Goal: Task Accomplishment & Management: Complete application form

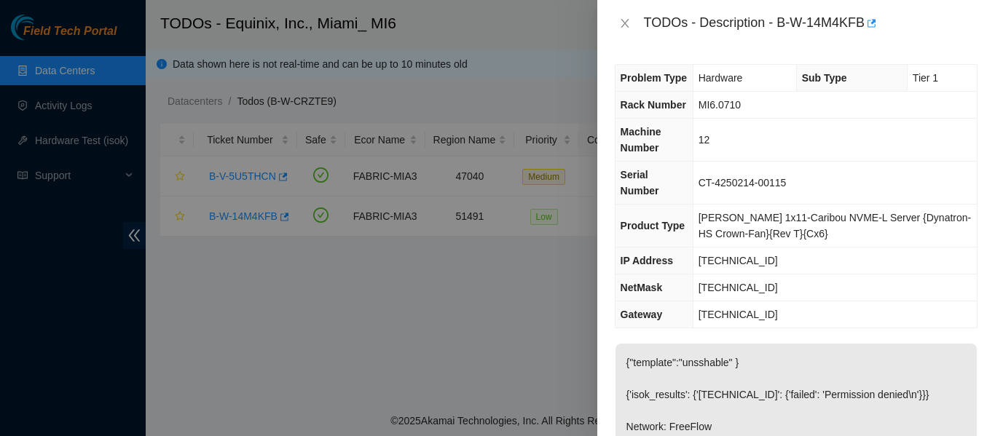
scroll to position [219, 0]
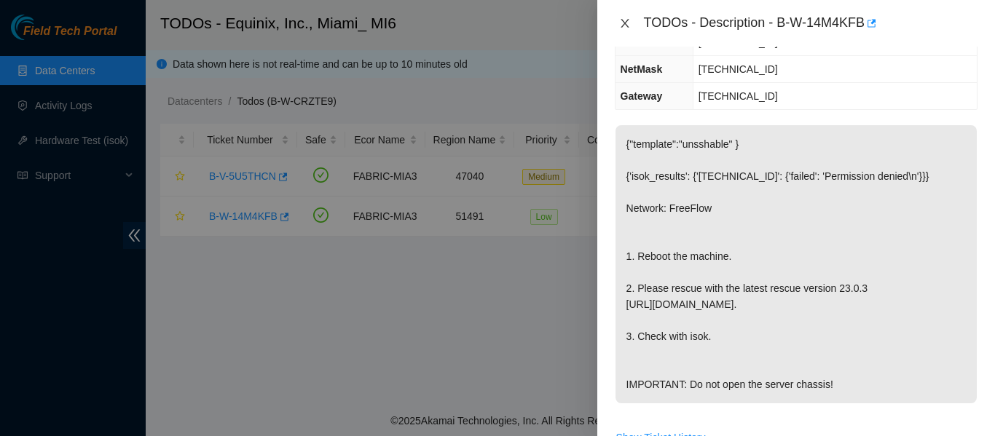
click at [628, 25] on icon "close" at bounding box center [625, 23] width 12 height 12
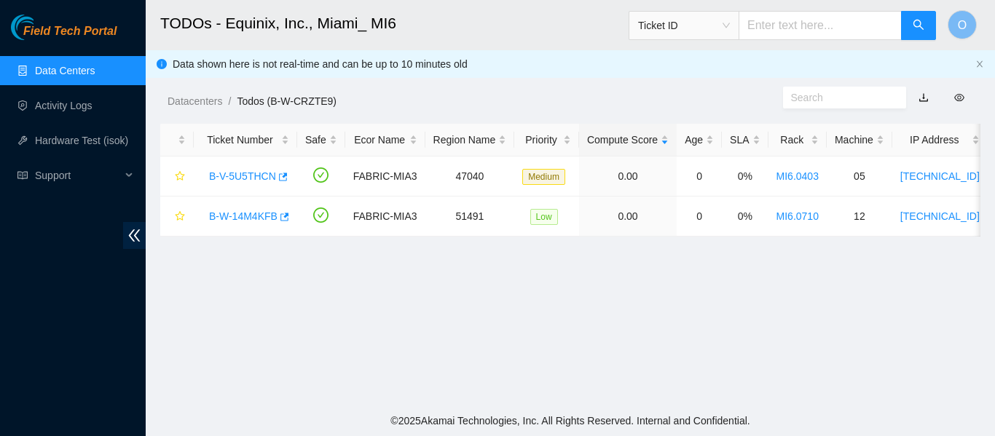
scroll to position [235, 0]
drag, startPoint x: 249, startPoint y: 215, endPoint x: 338, endPoint y: 208, distance: 89.1
click at [251, 215] on link "B-W-14M4KFB" at bounding box center [243, 217] width 68 height 12
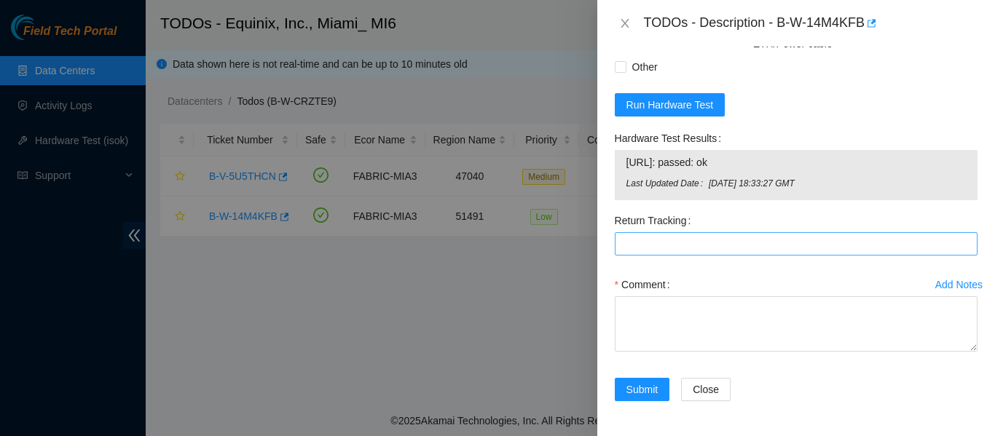
scroll to position [837, 0]
drag, startPoint x: 746, startPoint y: 158, endPoint x: 627, endPoint y: 163, distance: 119.6
click at [627, 163] on span "[URL]: passed: ok" at bounding box center [797, 162] width 340 height 16
copy span "[URL]: passed: ok"
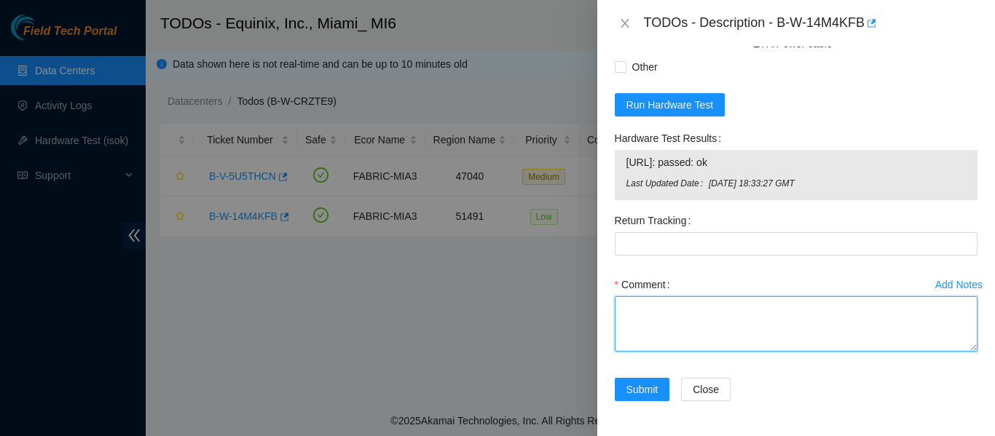
click at [662, 328] on textarea "Comment" at bounding box center [796, 324] width 363 height 55
paste textarea "-Verified ticket is safe to work on: YES -NOCC Authorized: YES -Located server …"
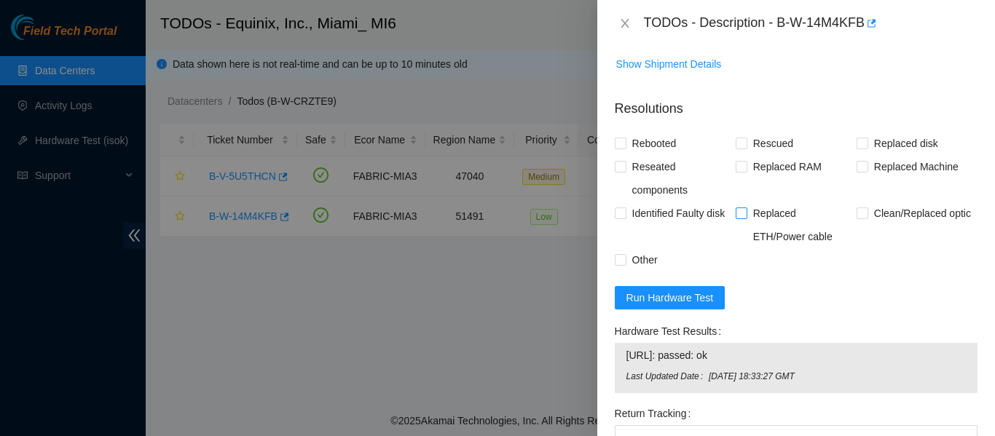
scroll to position [619, 0]
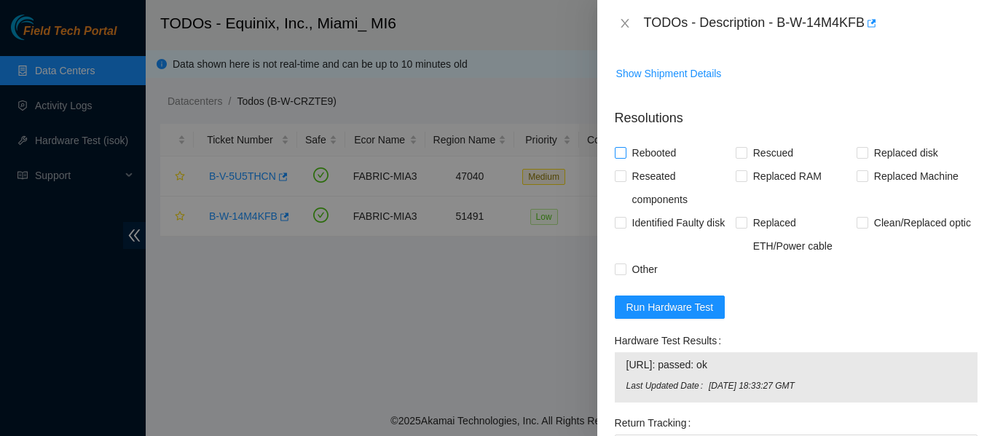
type textarea "-Verified ticket is safe to work on: YES -NOCC Authorized: YES -Located server …"
click at [622, 157] on input "Rebooted" at bounding box center [620, 152] width 10 height 10
checkbox input "true"
drag, startPoint x: 738, startPoint y: 170, endPoint x: 782, endPoint y: 200, distance: 53.0
click at [739, 157] on input "Rescued" at bounding box center [741, 152] width 10 height 10
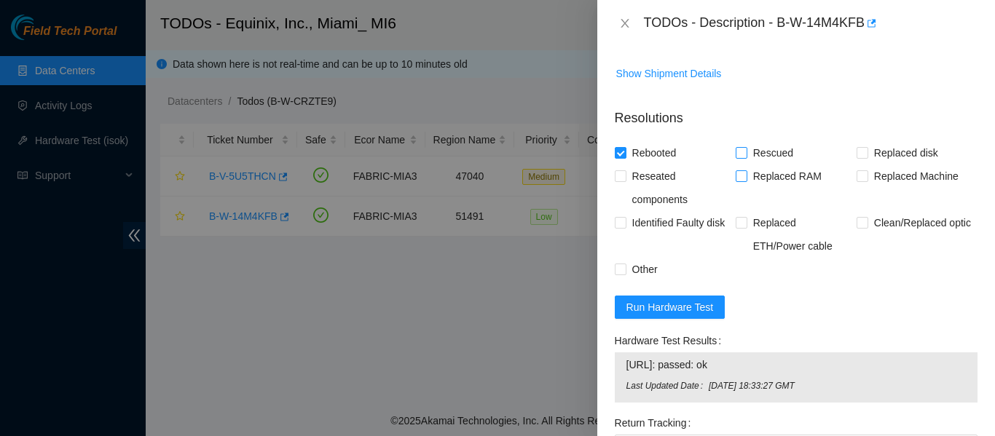
checkbox input "true"
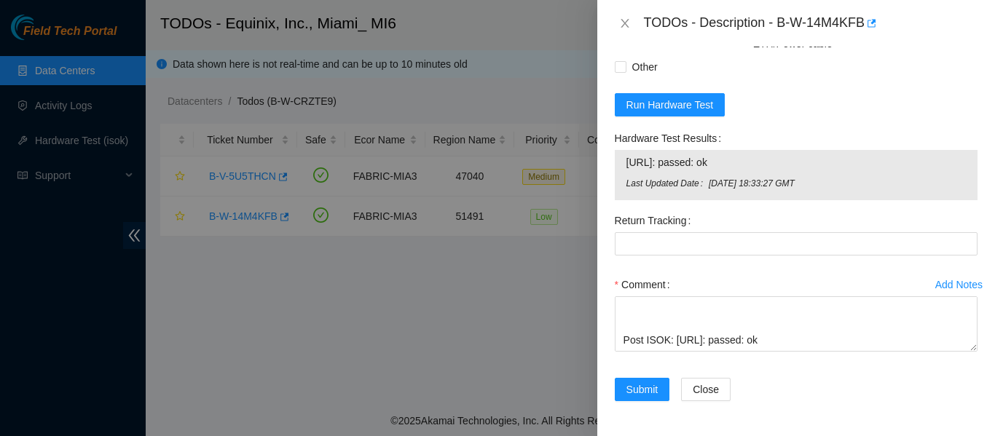
scroll to position [192, 0]
click at [654, 393] on span "Submit" at bounding box center [643, 390] width 32 height 16
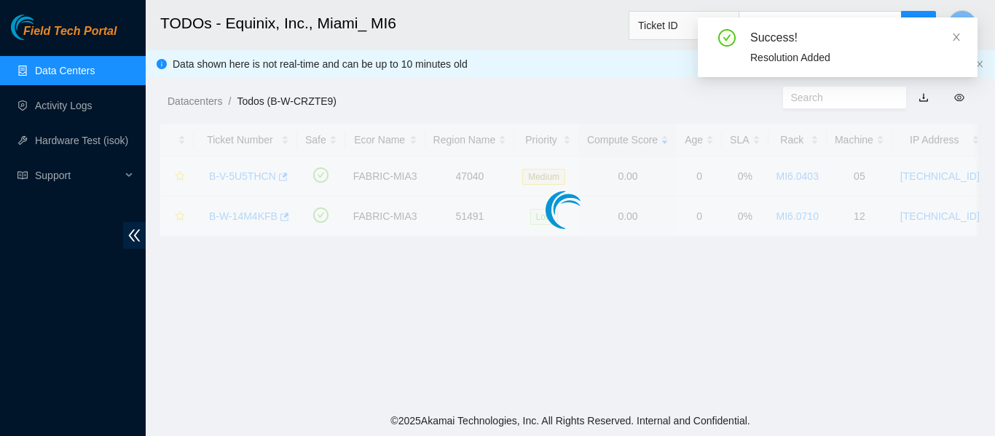
scroll to position [471, 0]
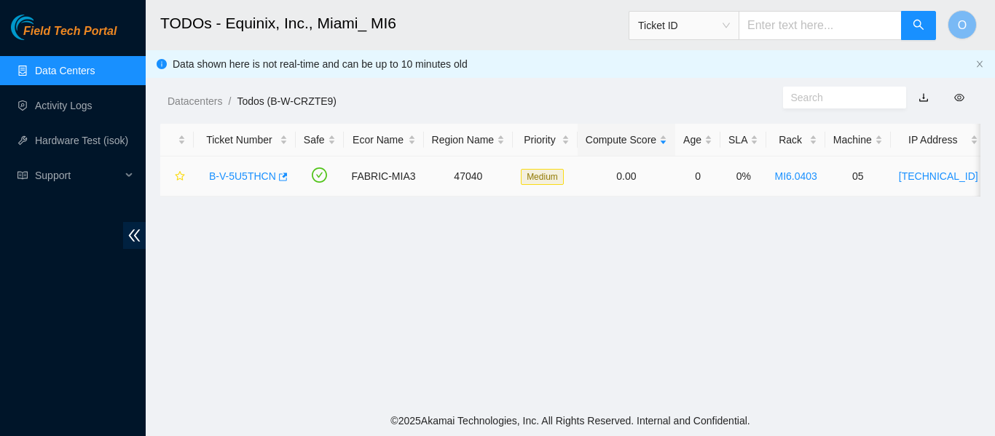
click at [242, 177] on link "B-V-5U5THCN" at bounding box center [242, 177] width 67 height 12
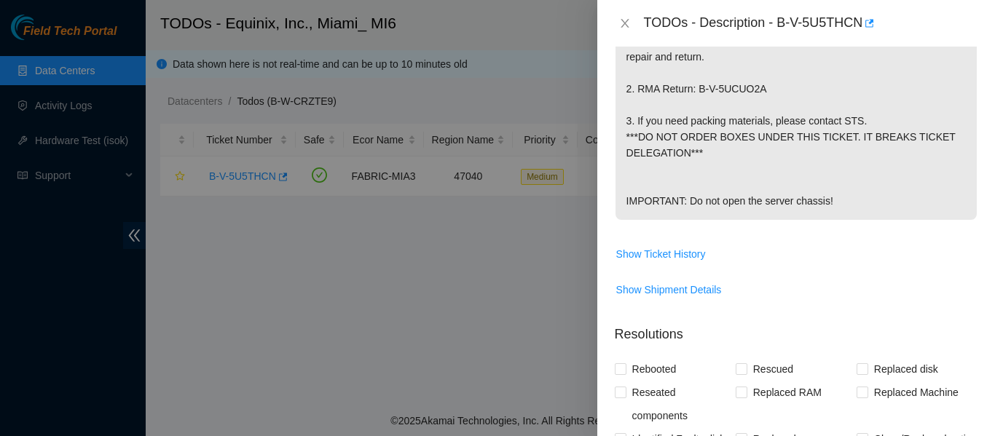
scroll to position [872, 0]
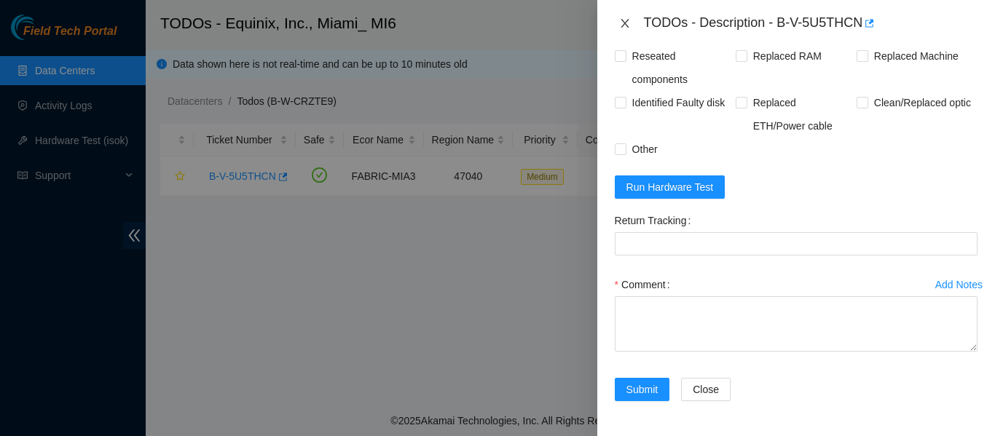
click at [625, 21] on icon "close" at bounding box center [625, 23] width 12 height 12
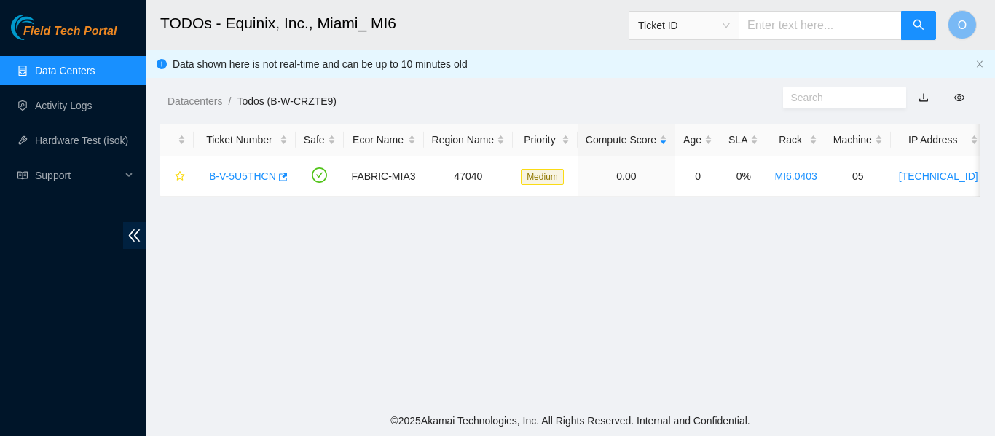
scroll to position [471, 0]
